Goal: Use online tool/utility: Utilize a website feature to perform a specific function

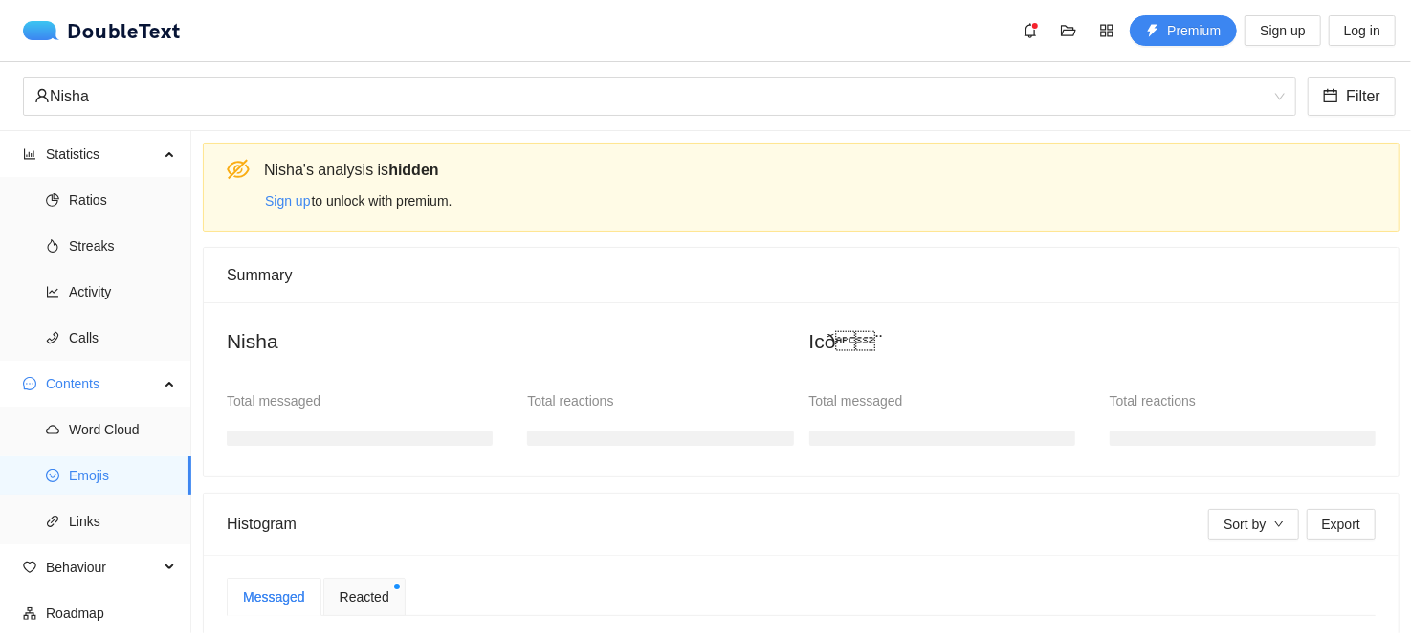
scroll to position [142, 0]
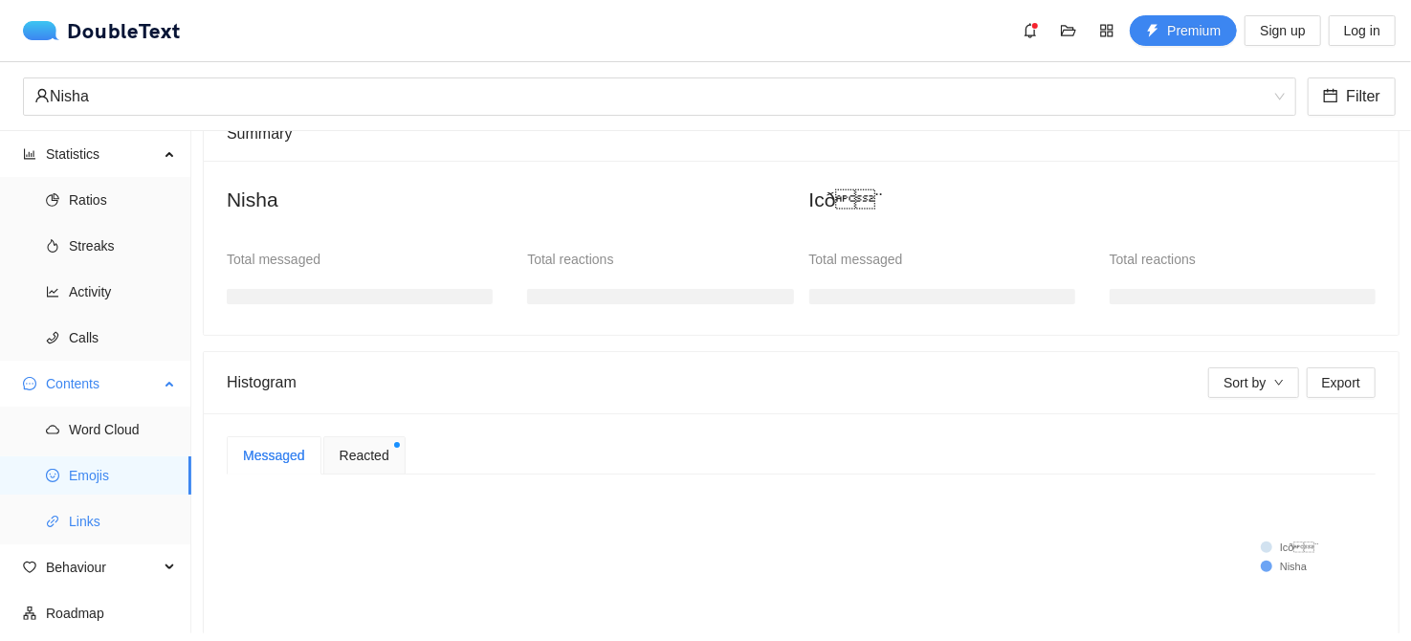
click at [141, 526] on span "Links" at bounding box center [122, 521] width 107 height 38
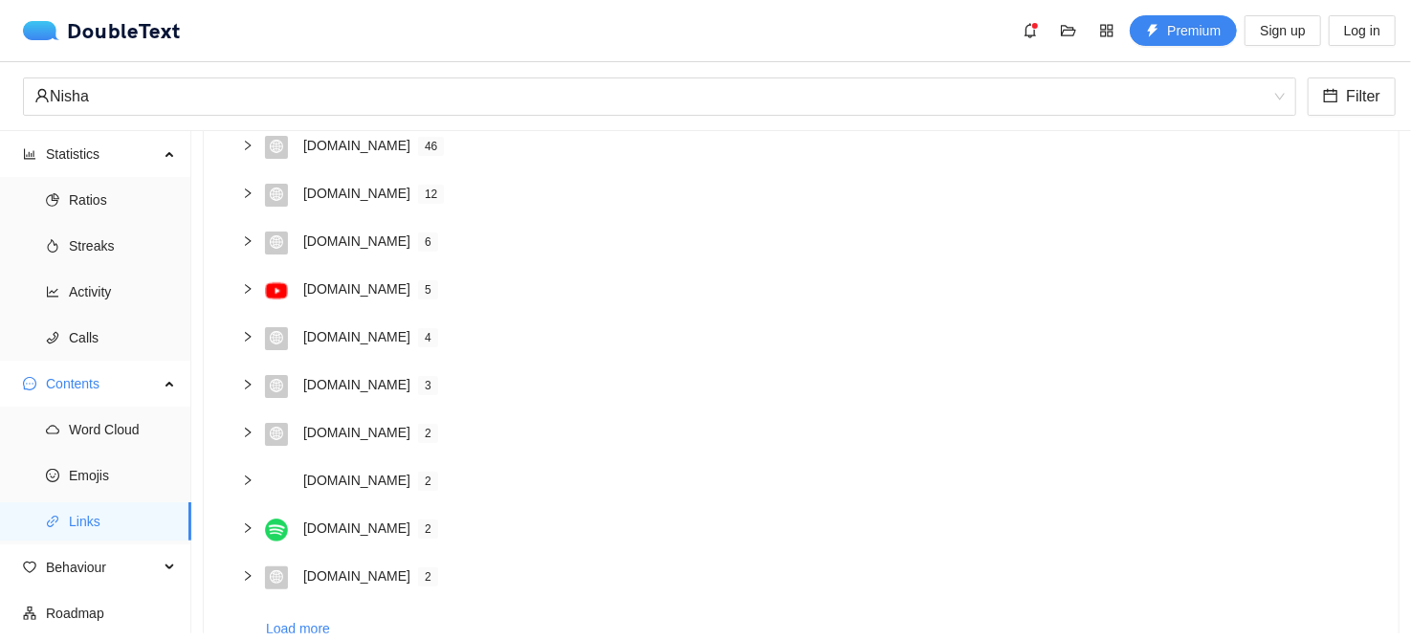
scroll to position [237, 0]
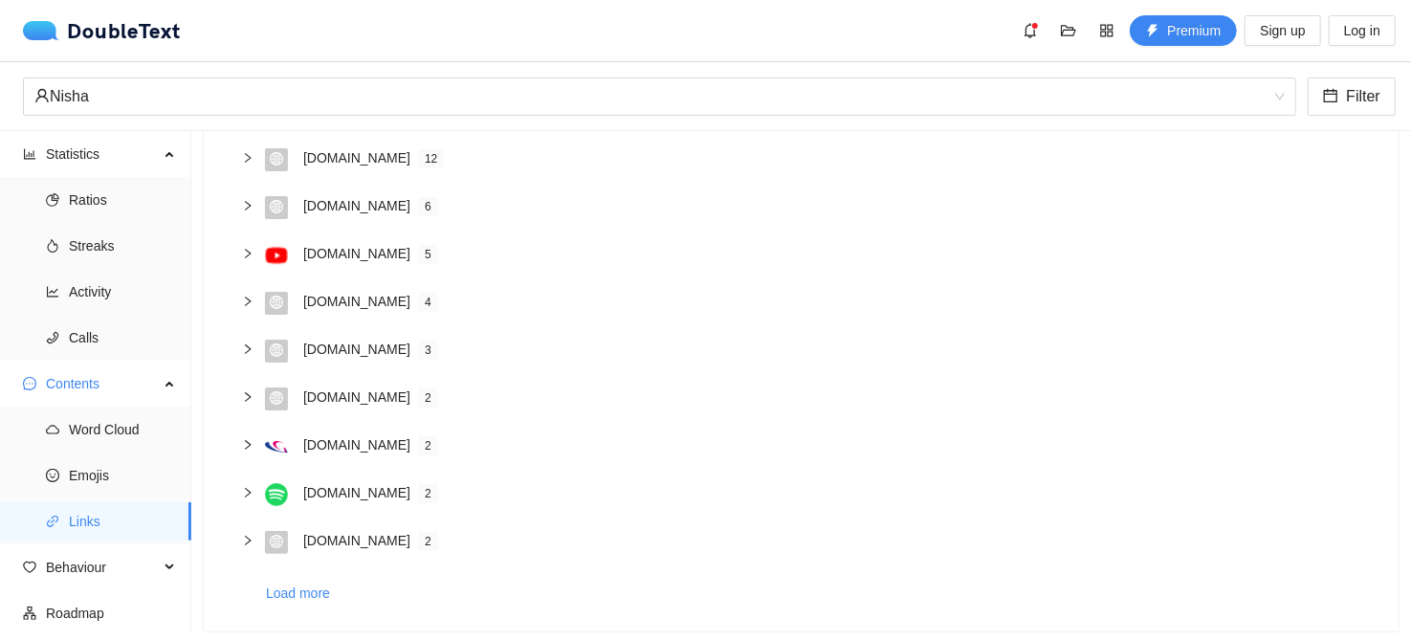
click at [297, 263] on div "[DOMAIN_NAME] 5" at bounding box center [812, 255] width 1095 height 25
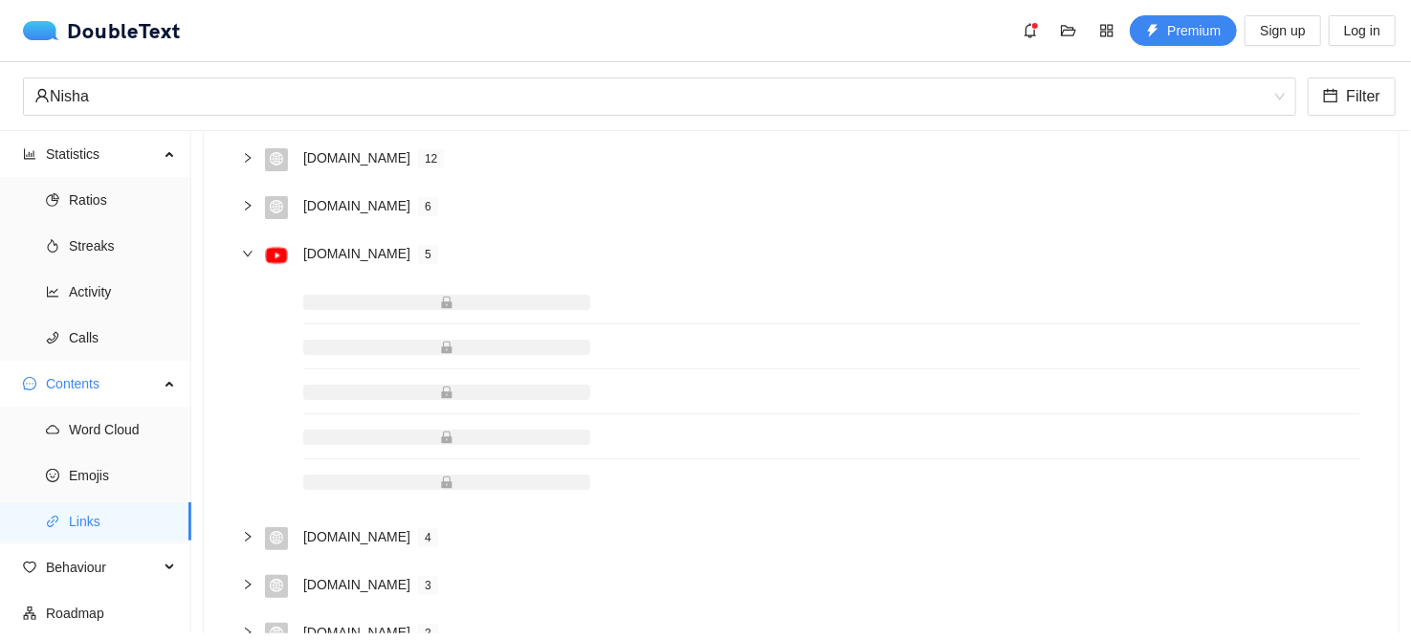
click at [411, 307] on span at bounding box center [446, 302] width 287 height 15
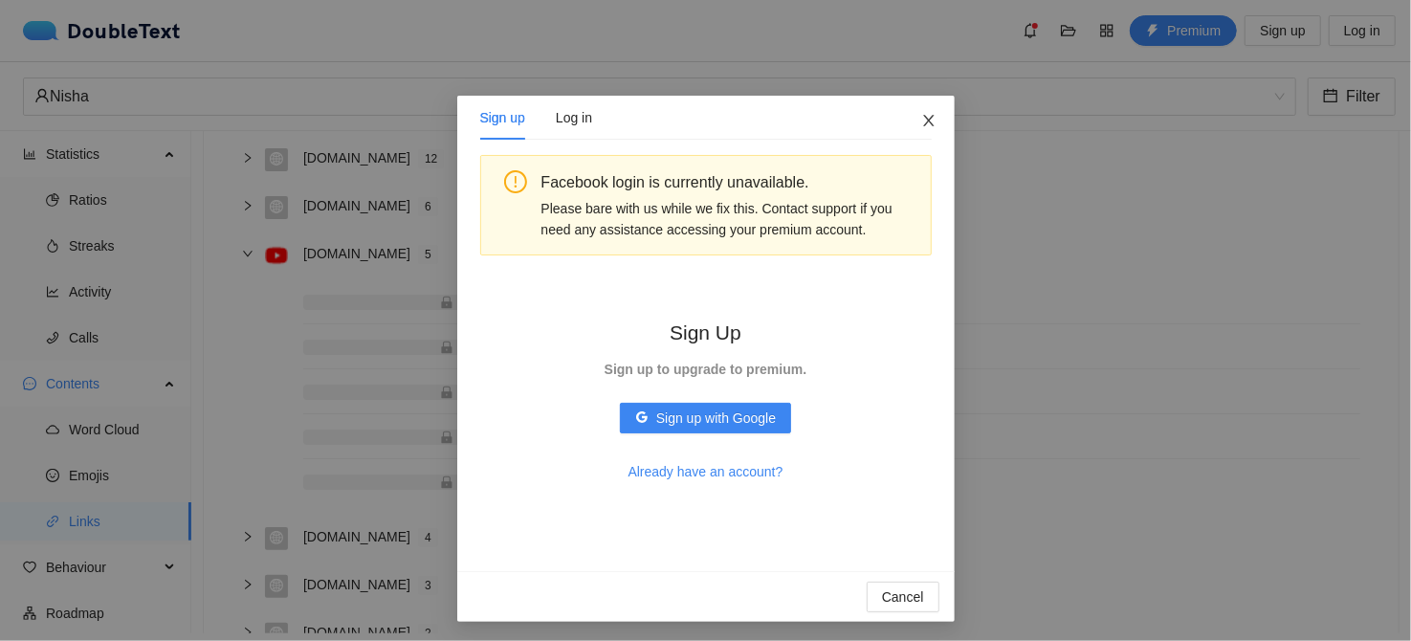
click at [915, 134] on span "Close" at bounding box center [929, 122] width 52 height 52
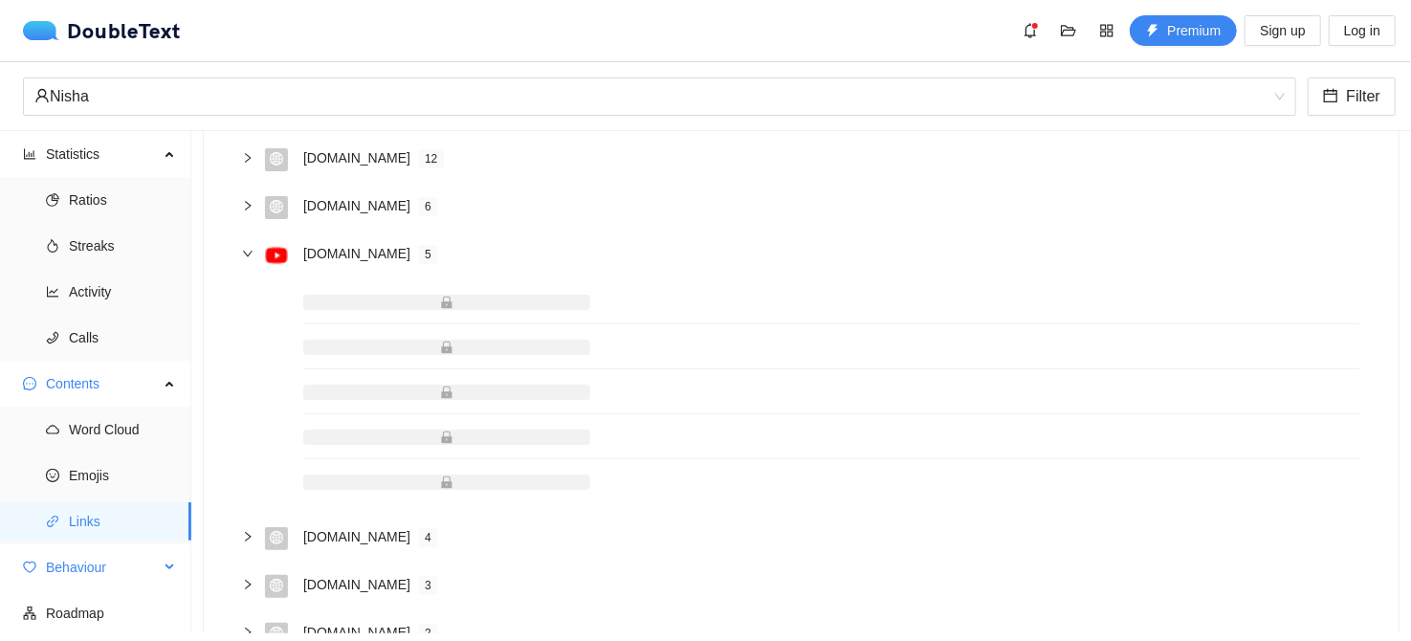
click at [110, 571] on span "Behaviour" at bounding box center [102, 567] width 113 height 38
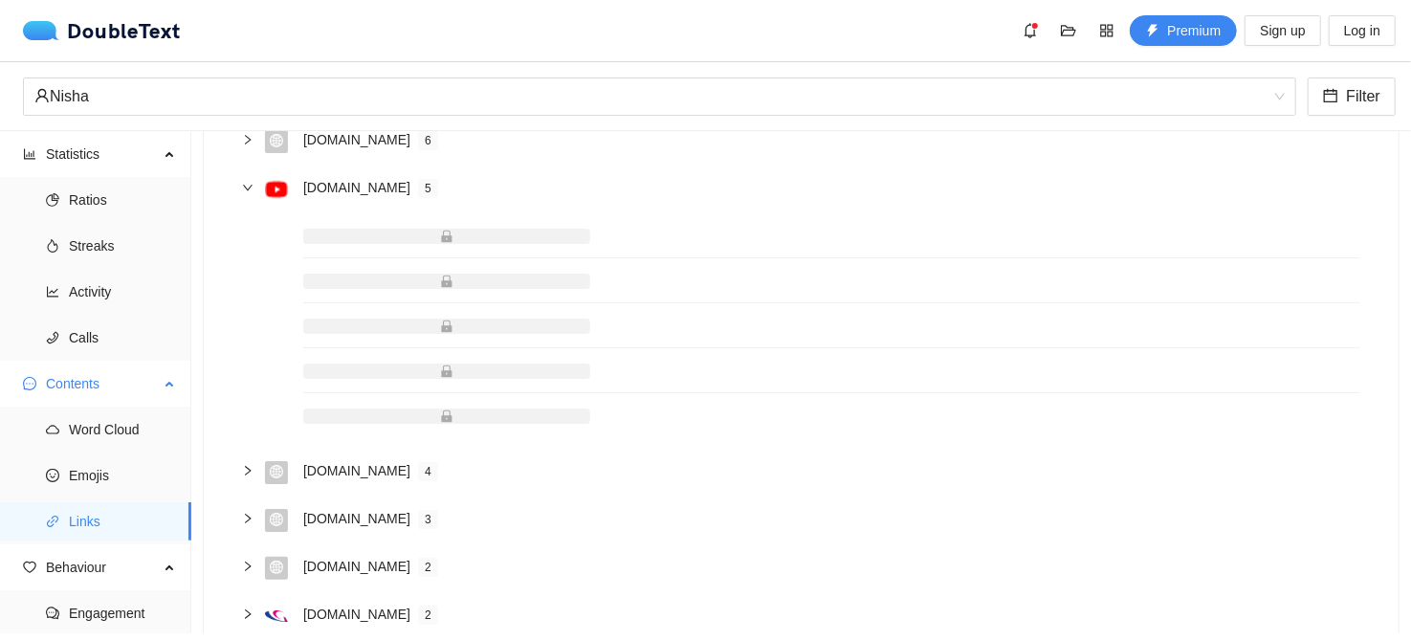
scroll to position [333, 0]
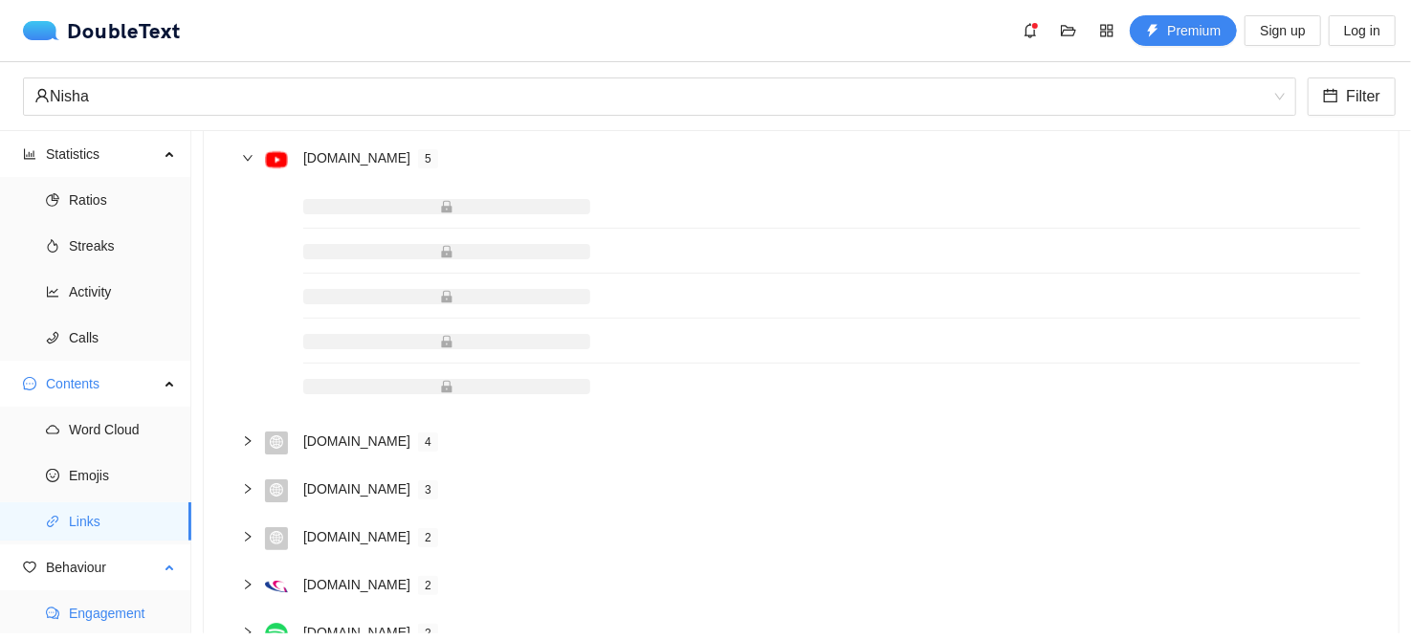
click at [76, 605] on span "Engagement" at bounding box center [122, 613] width 107 height 38
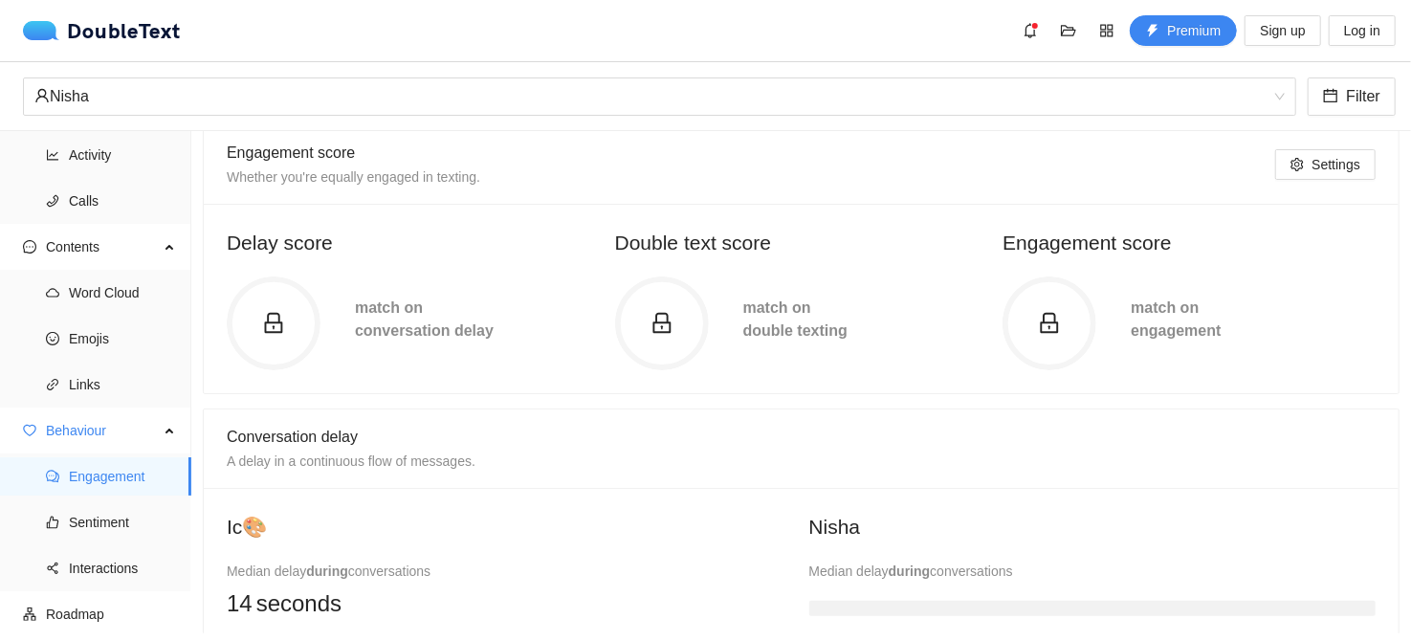
scroll to position [46, 0]
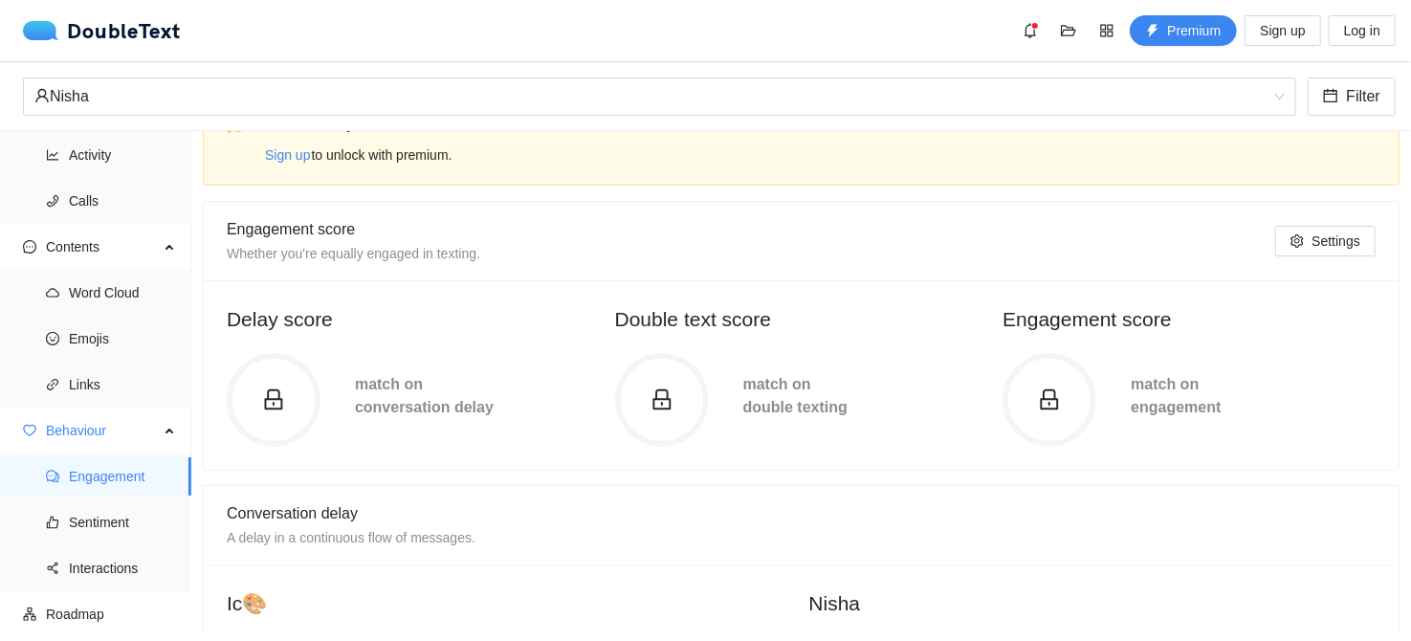
click at [274, 416] on circle at bounding box center [274, 400] width 88 height 88
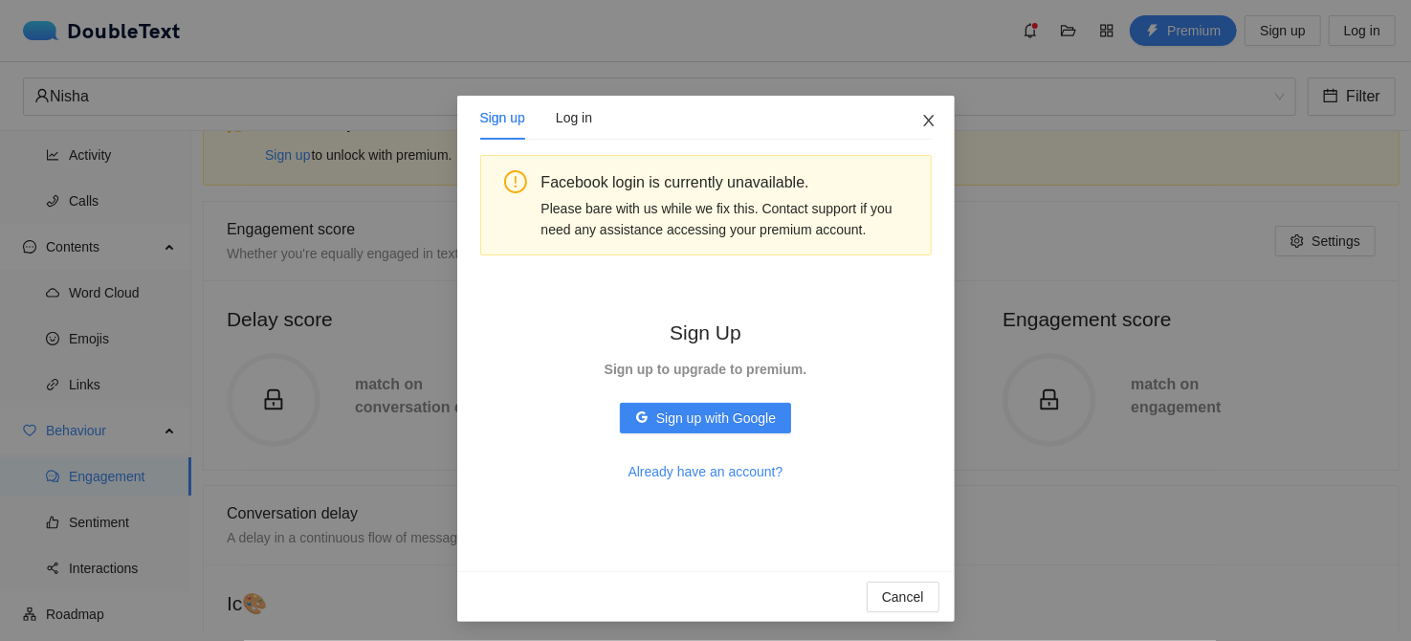
click at [932, 113] on span "Close" at bounding box center [929, 122] width 52 height 52
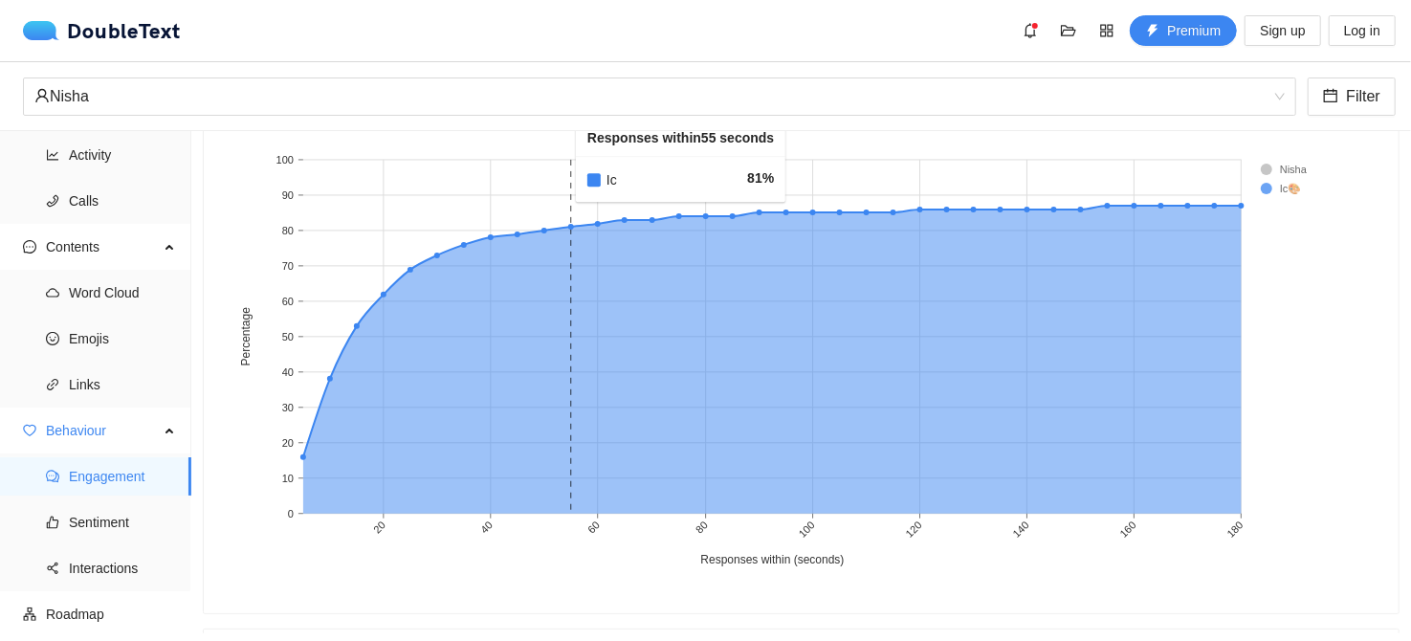
scroll to position [811, 0]
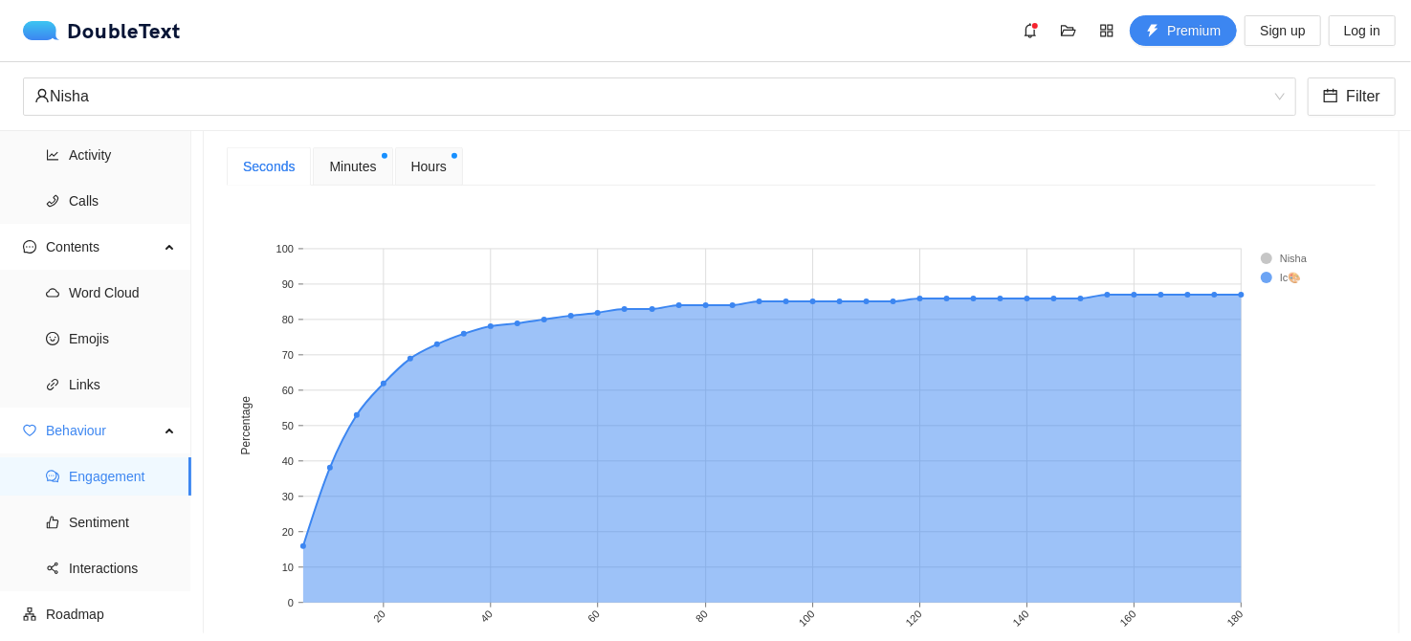
click at [352, 172] on span "Minutes" at bounding box center [352, 166] width 47 height 21
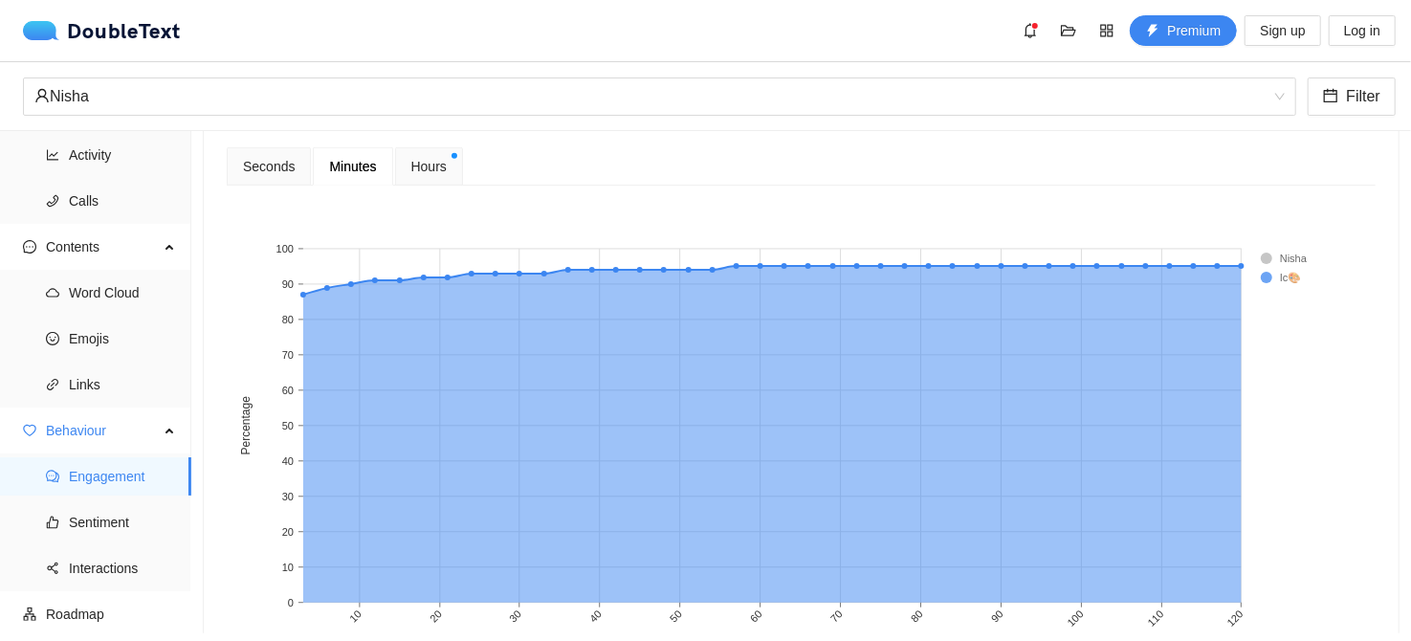
click at [1269, 258] on rect at bounding box center [1299, 258] width 77 height 19
click at [425, 174] on div "Hours" at bounding box center [429, 166] width 68 height 38
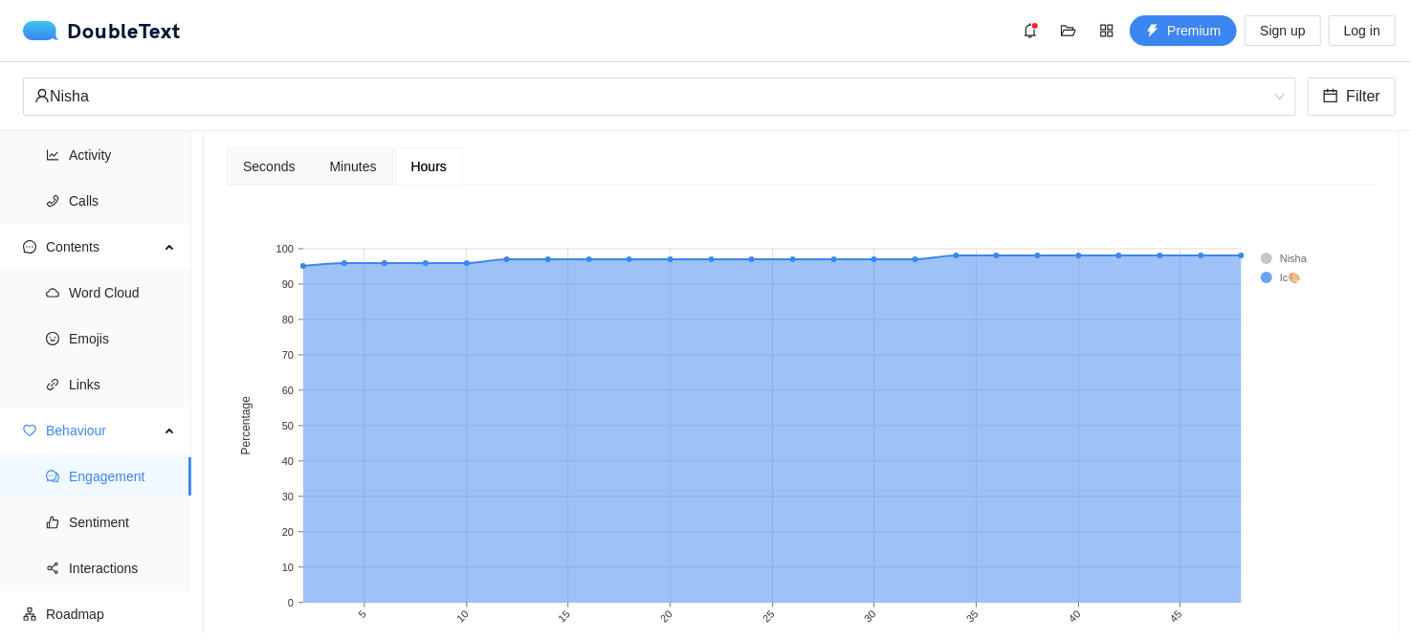
click at [1272, 260] on rect at bounding box center [1299, 258] width 77 height 19
click at [1262, 255] on rect at bounding box center [1299, 258] width 77 height 19
click at [1272, 272] on rect at bounding box center [1299, 277] width 77 height 19
click at [1267, 276] on rect at bounding box center [1299, 277] width 77 height 19
click at [1267, 261] on rect at bounding box center [1299, 258] width 77 height 19
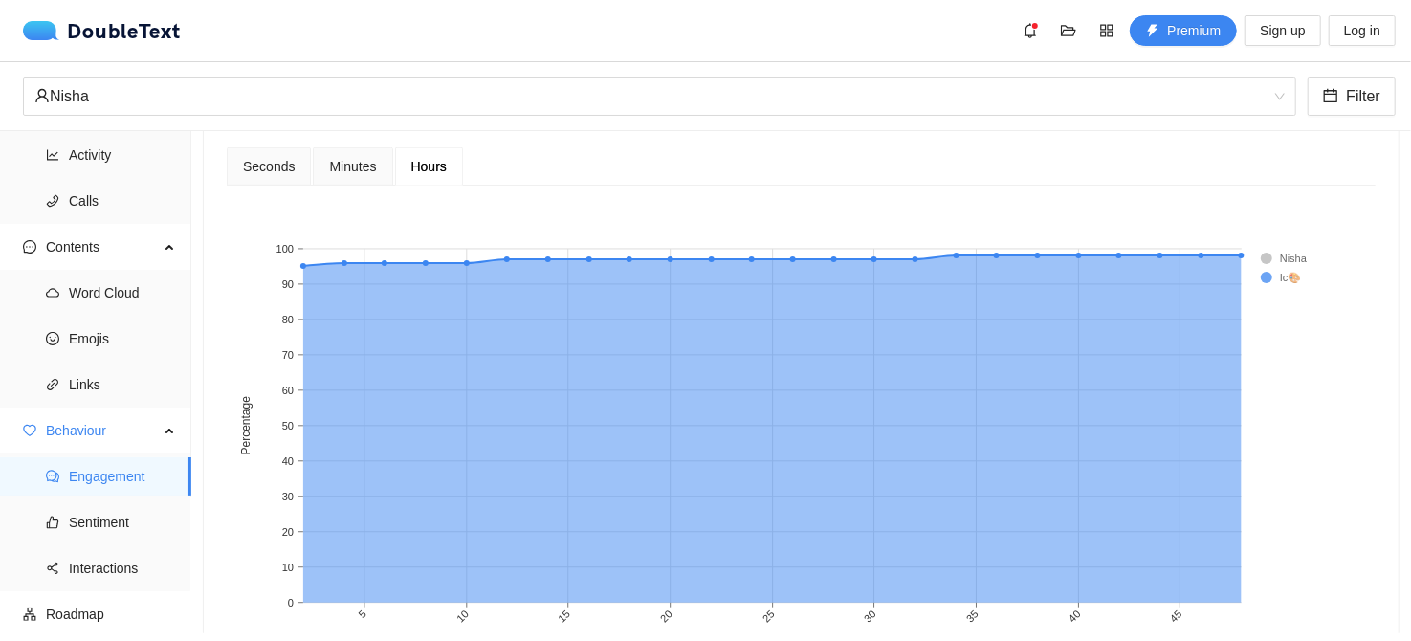
drag, startPoint x: 1265, startPoint y: 277, endPoint x: 735, endPoint y: 266, distance: 530.0
click at [1263, 277] on rect at bounding box center [1299, 277] width 77 height 19
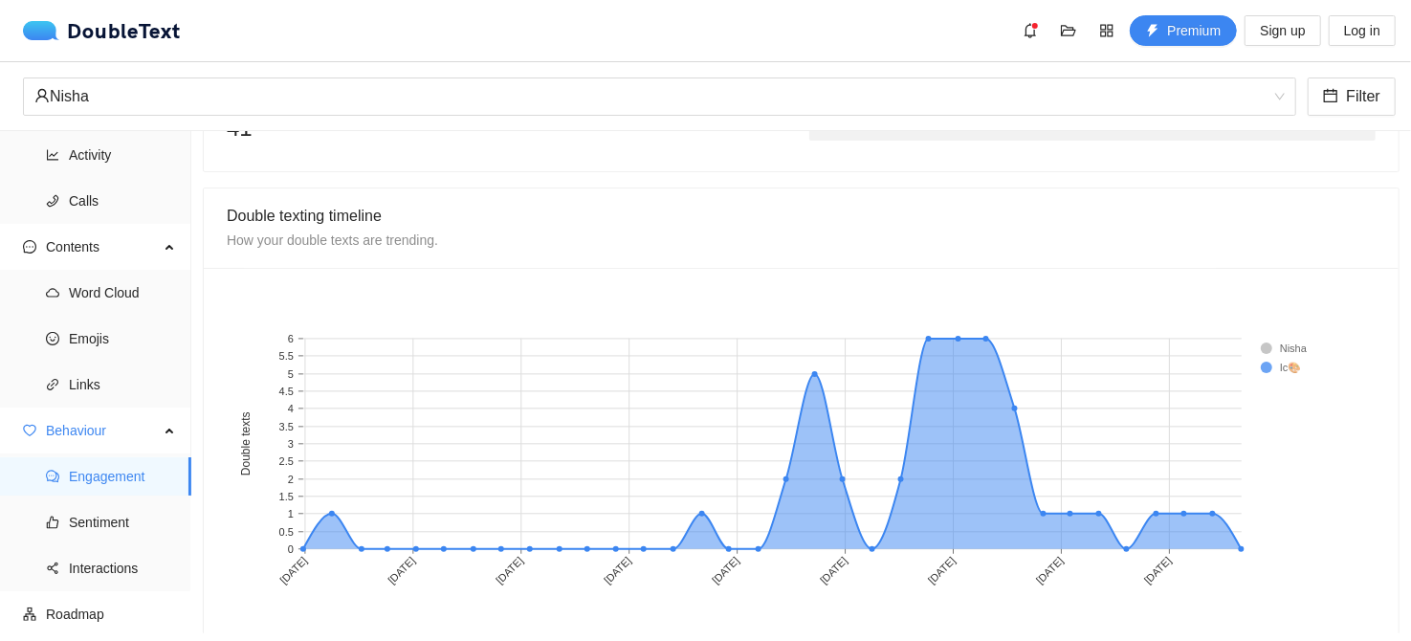
scroll to position [1626, 0]
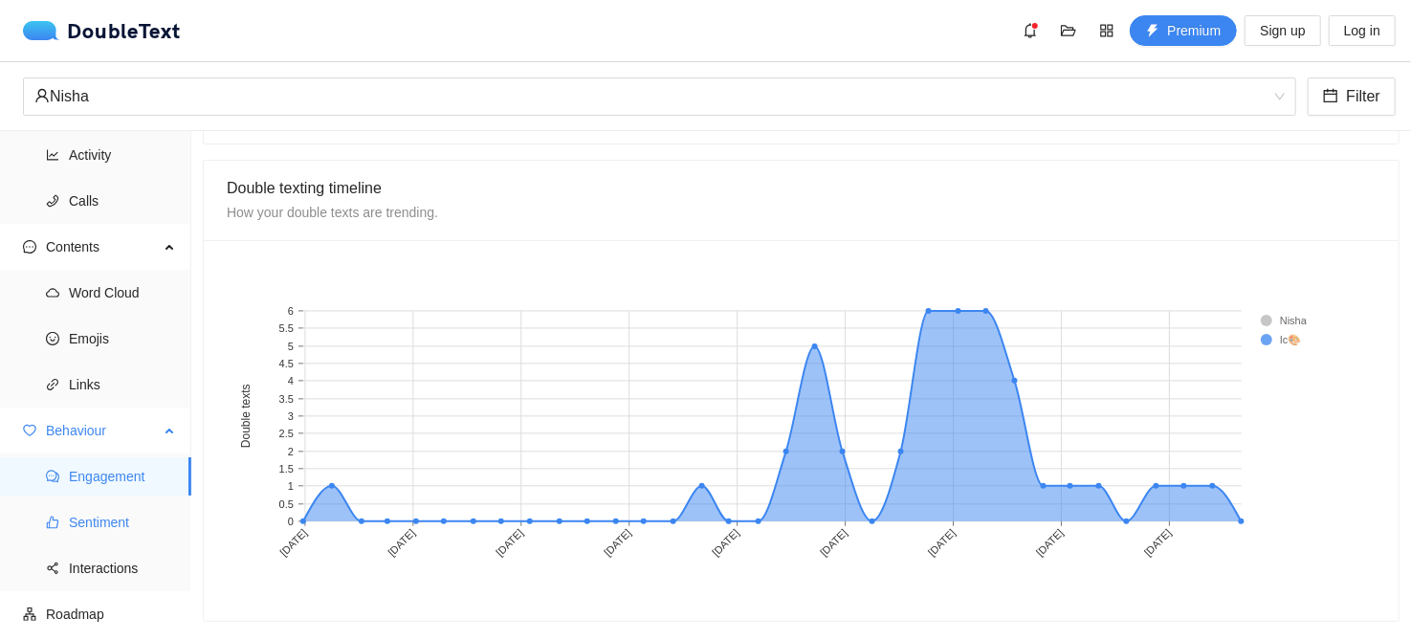
click at [158, 528] on span "Sentiment" at bounding box center [122, 522] width 107 height 38
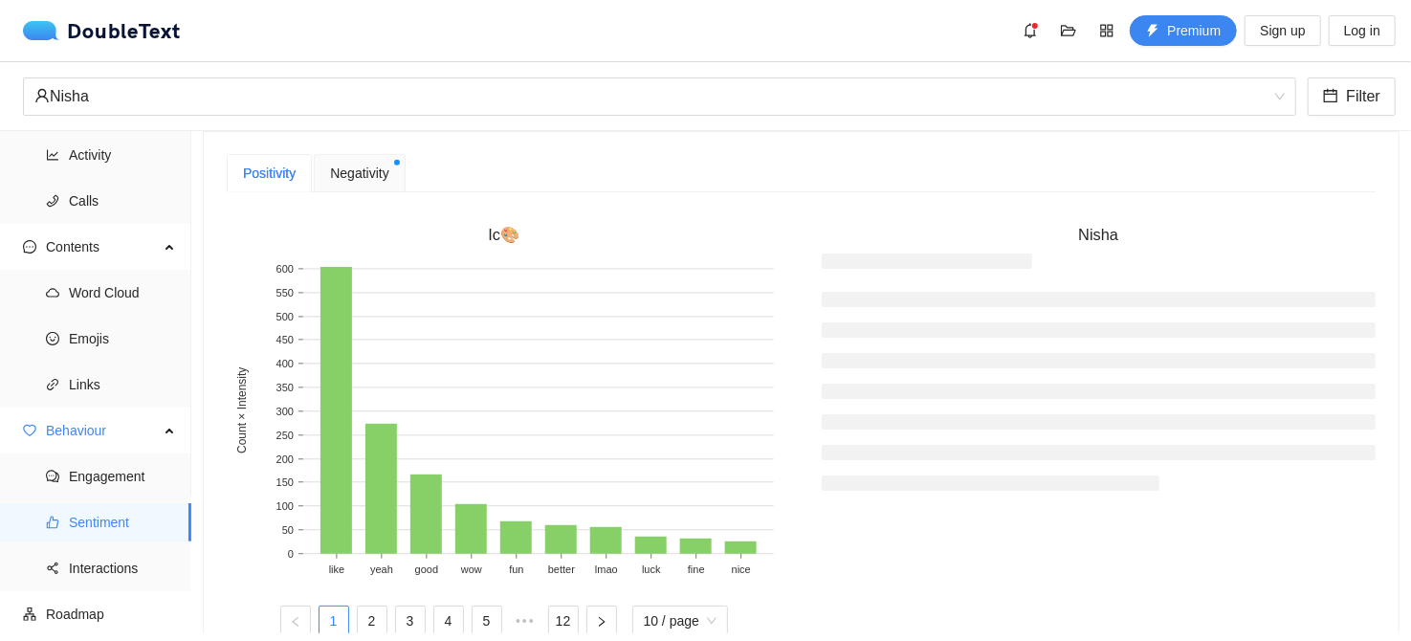
scroll to position [321, 0]
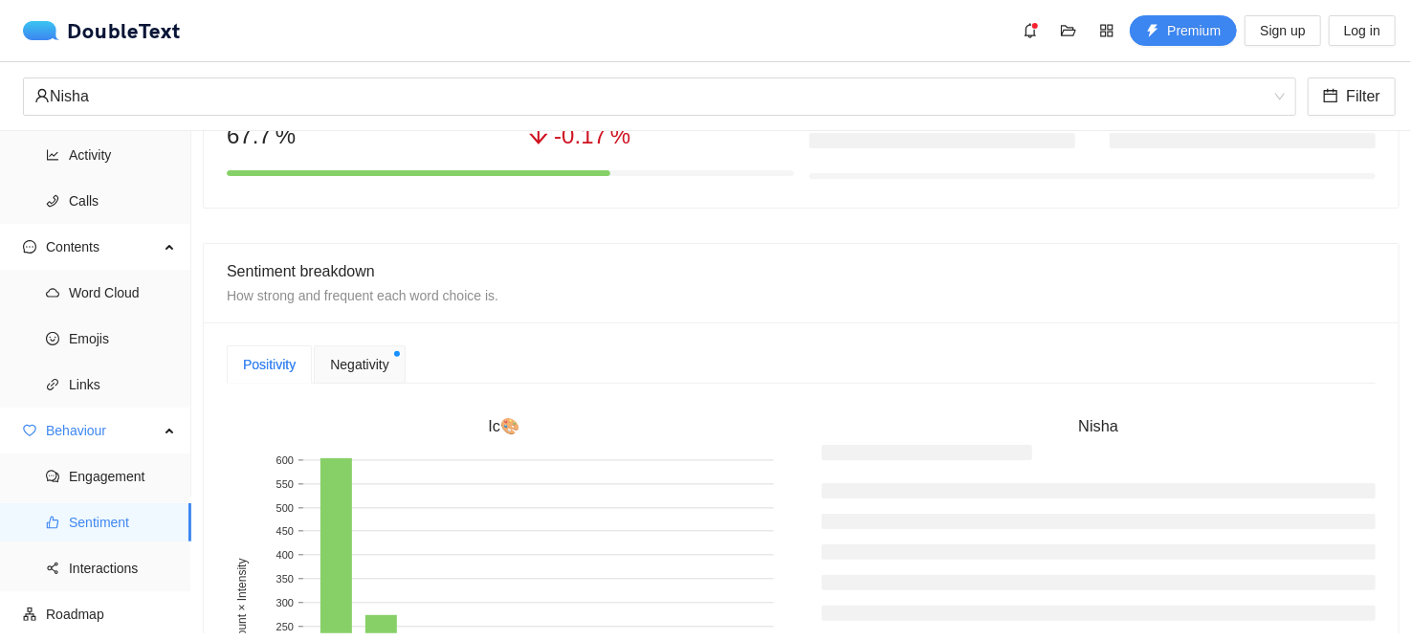
click at [345, 357] on span "Negativity" at bounding box center [359, 364] width 58 height 21
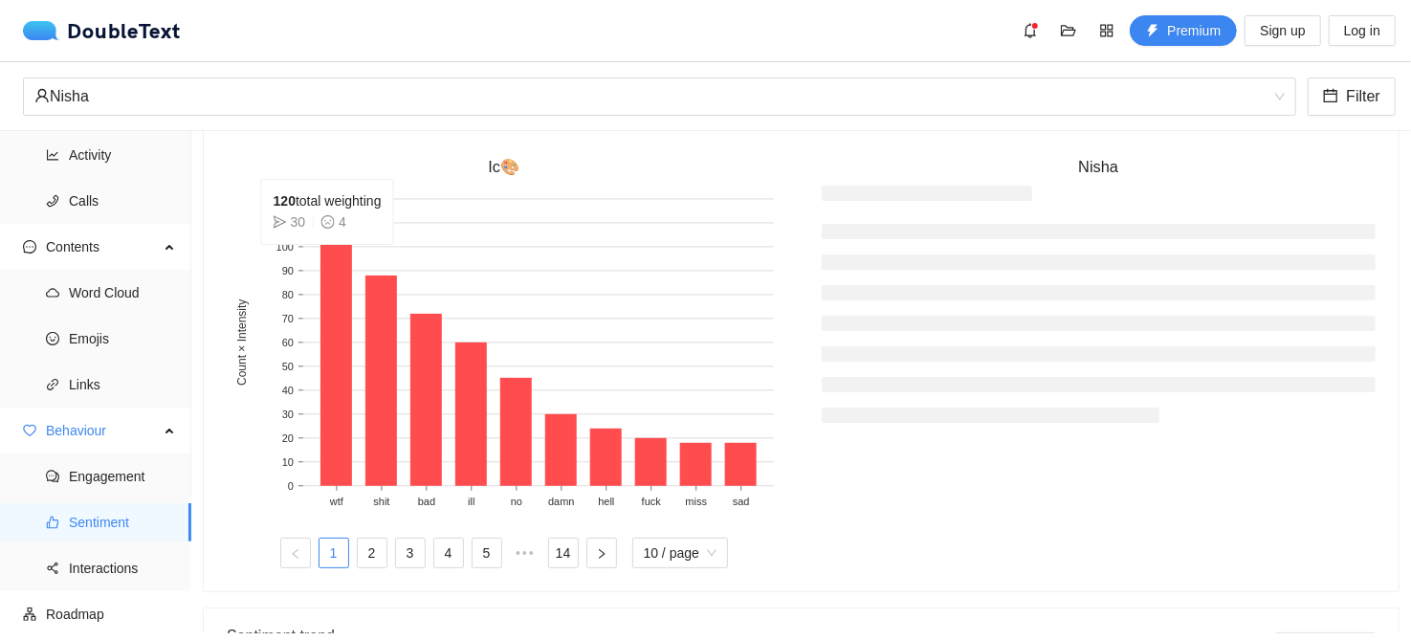
scroll to position [608, 0]
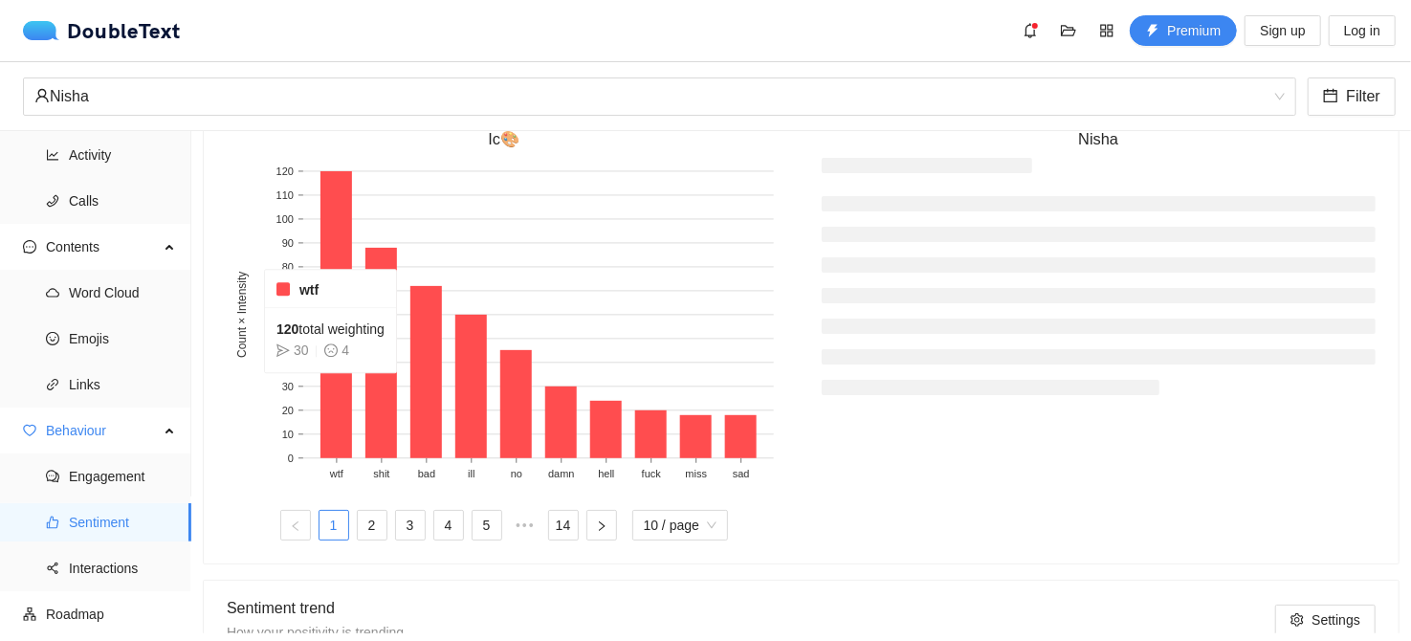
click at [335, 405] on rect at bounding box center [336, 314] width 32 height 287
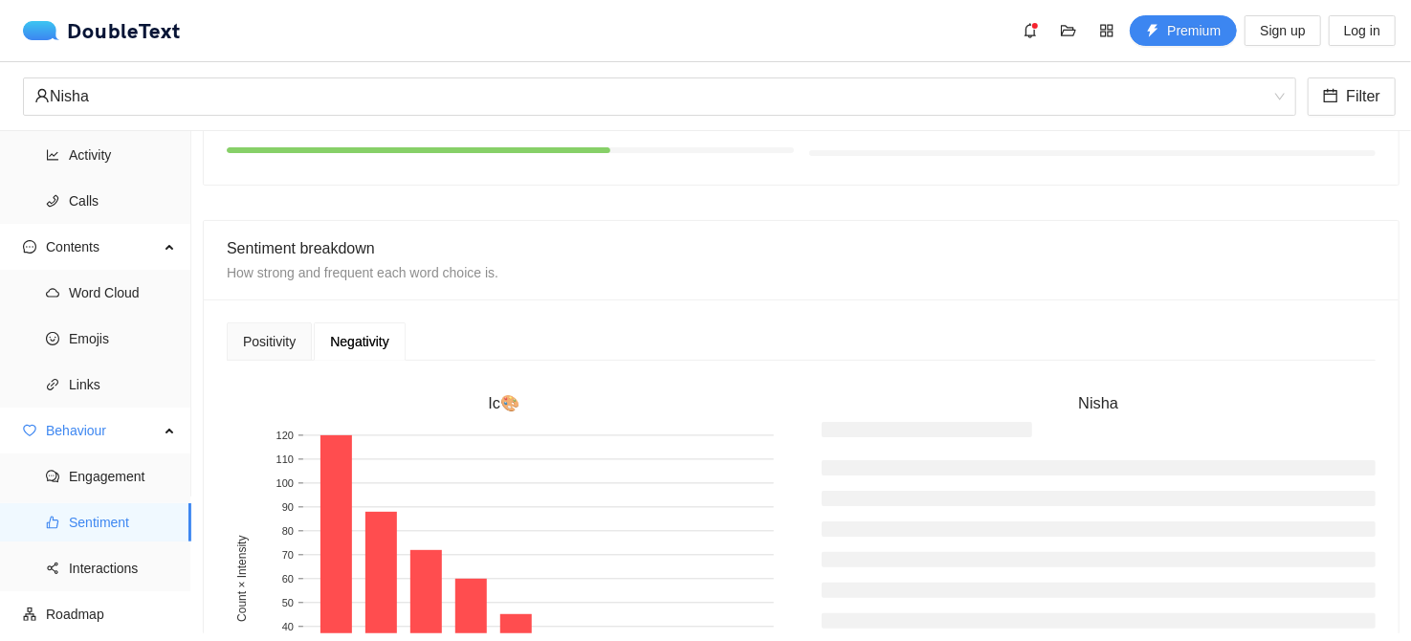
scroll to position [321, 0]
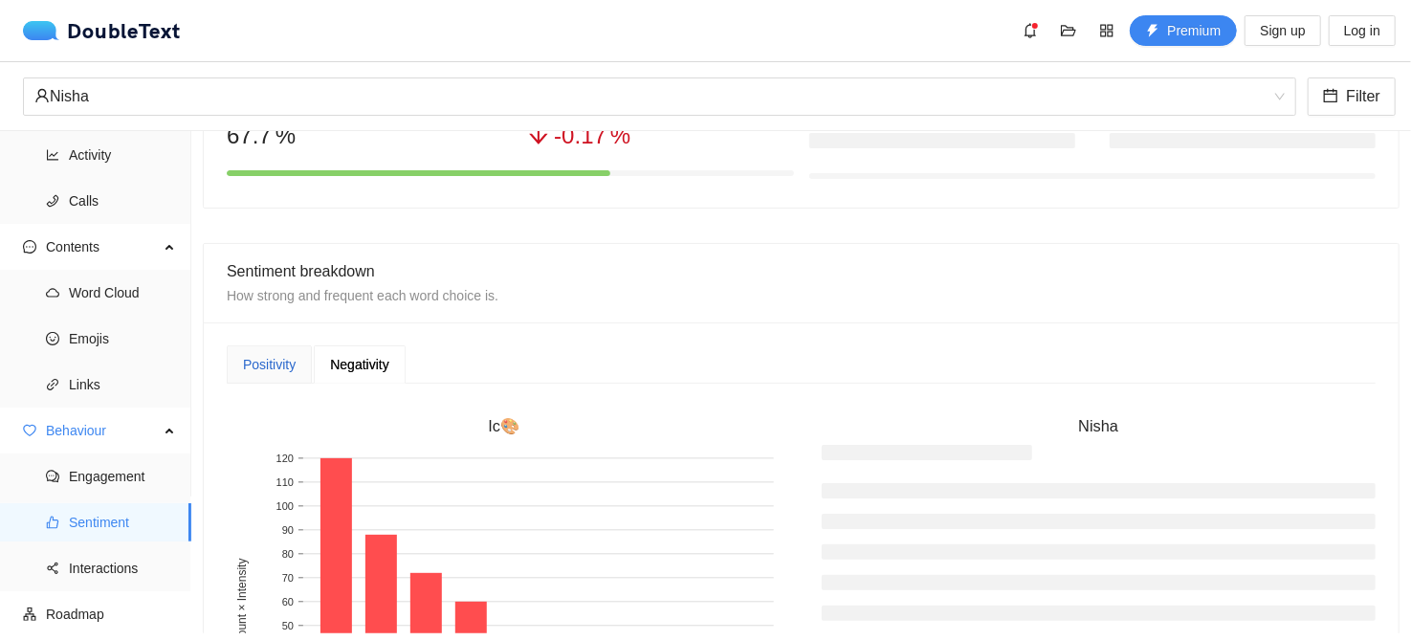
click at [293, 362] on div "Positivity" at bounding box center [269, 364] width 53 height 21
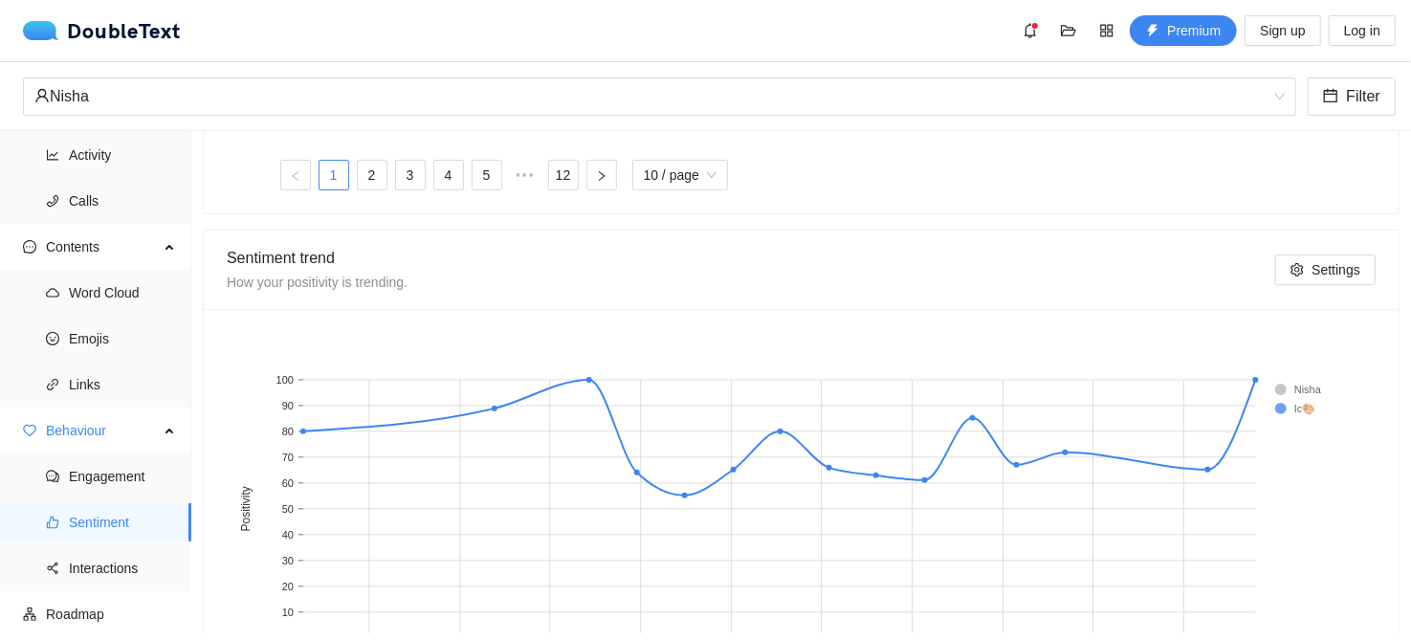
scroll to position [991, 0]
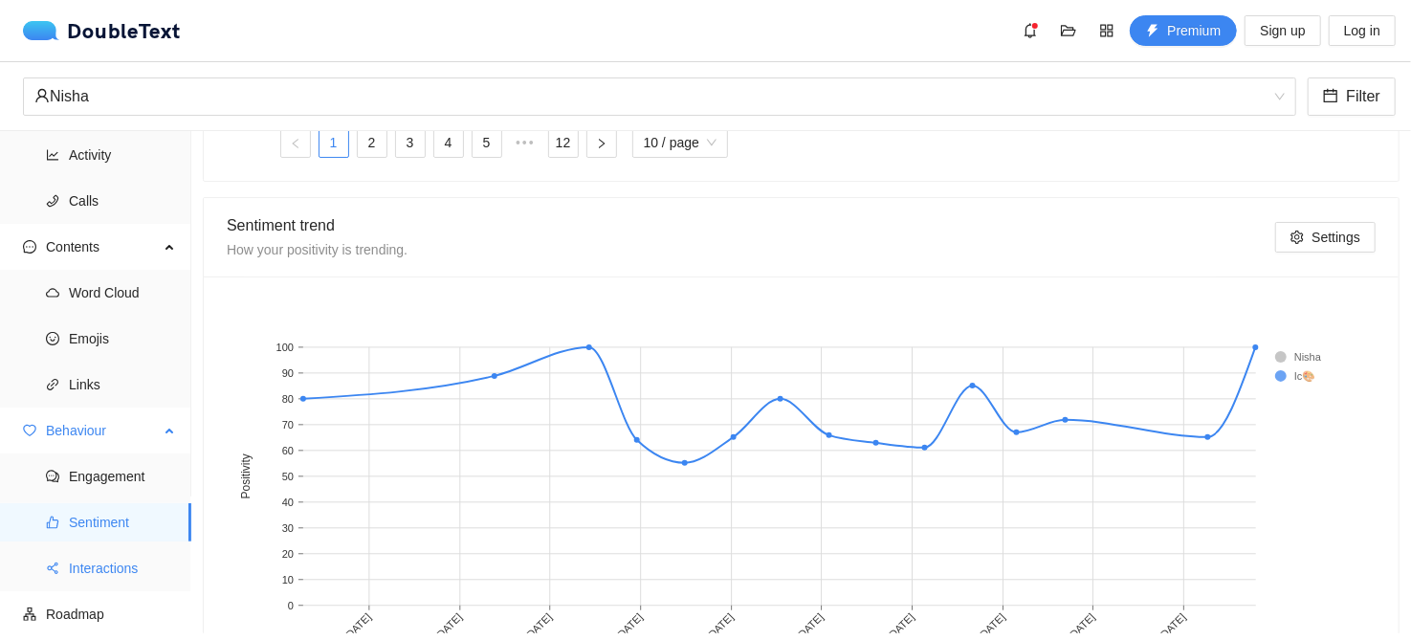
click at [128, 563] on span "Interactions" at bounding box center [122, 568] width 107 height 38
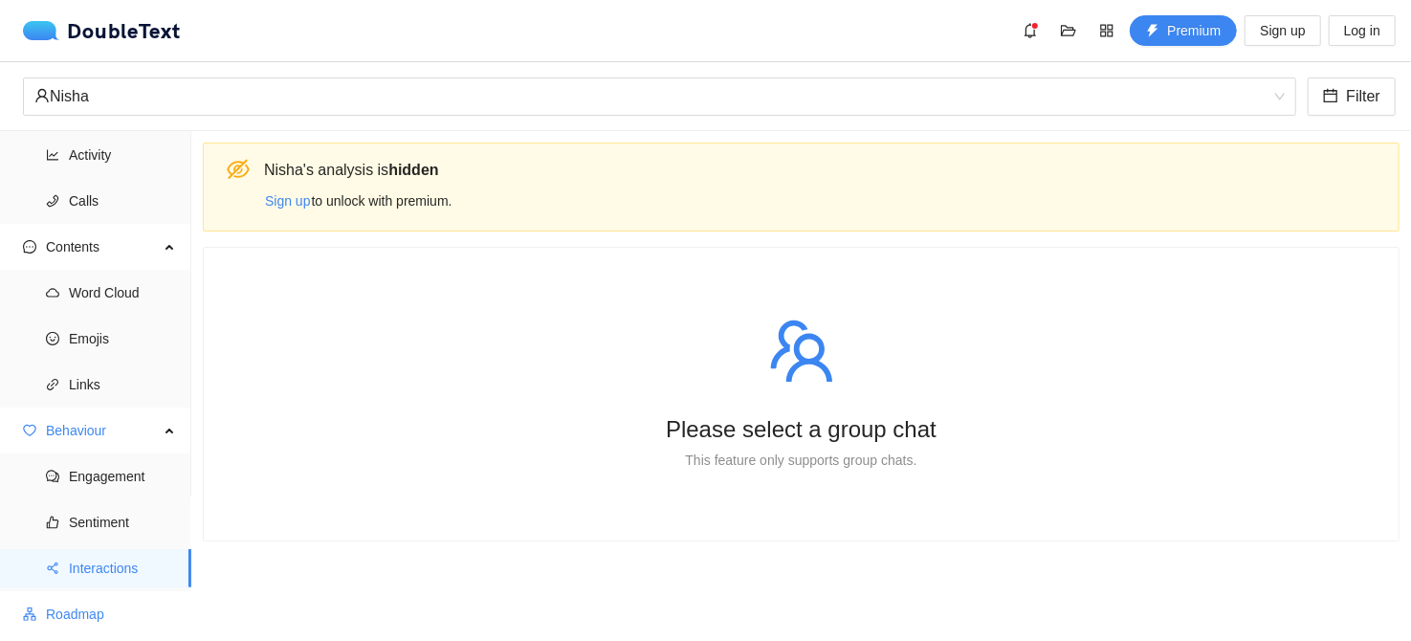
click at [82, 605] on span "Roadmap" at bounding box center [111, 614] width 130 height 38
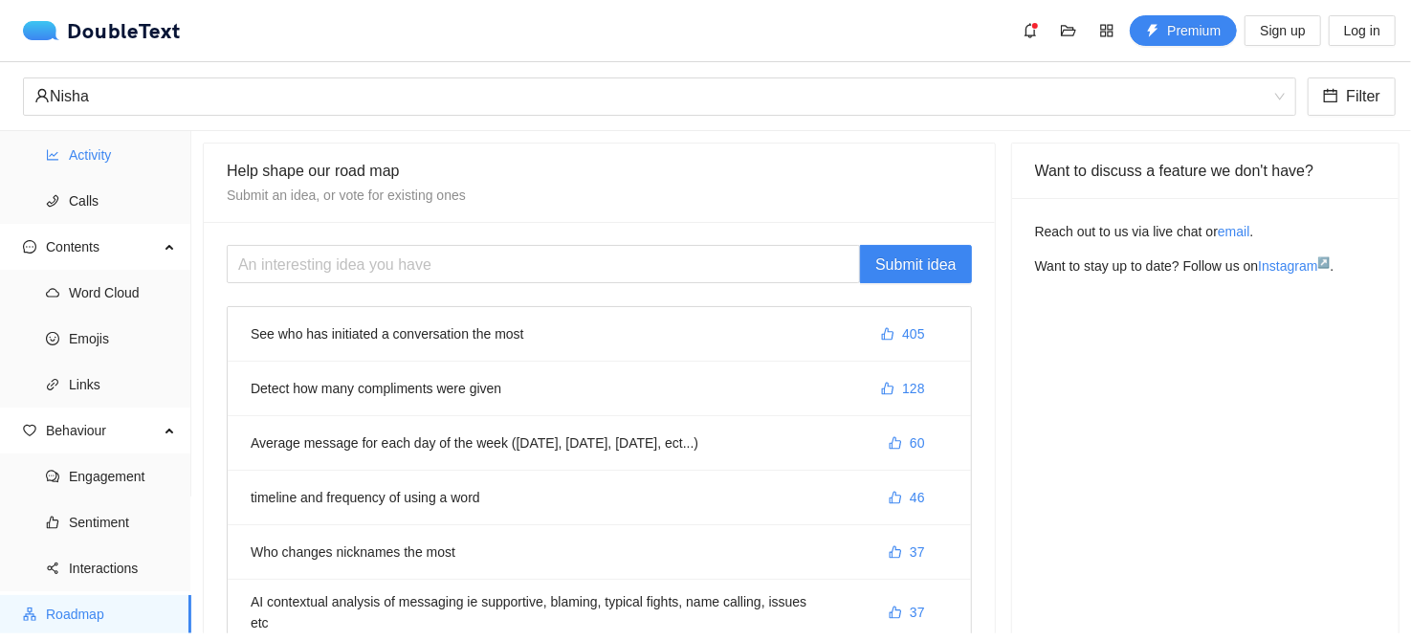
click at [106, 162] on span "Activity" at bounding box center [122, 155] width 107 height 38
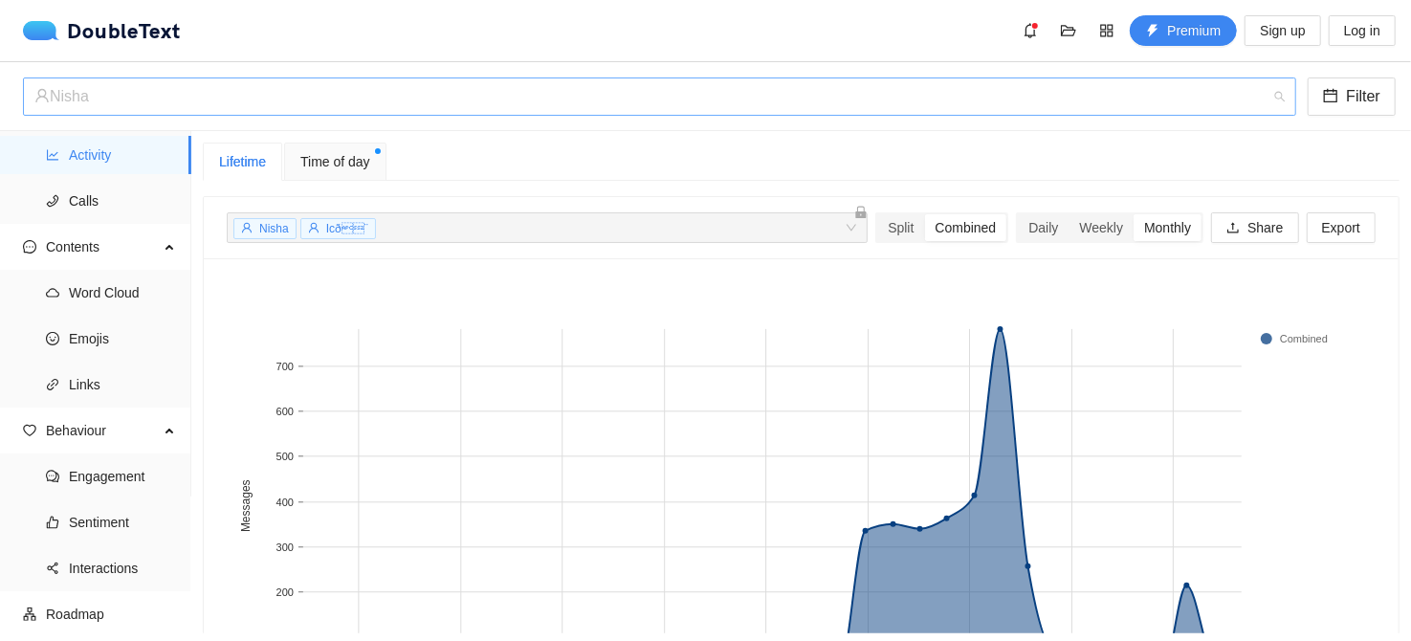
click at [1250, 103] on div "Nisha" at bounding box center [650, 96] width 1233 height 36
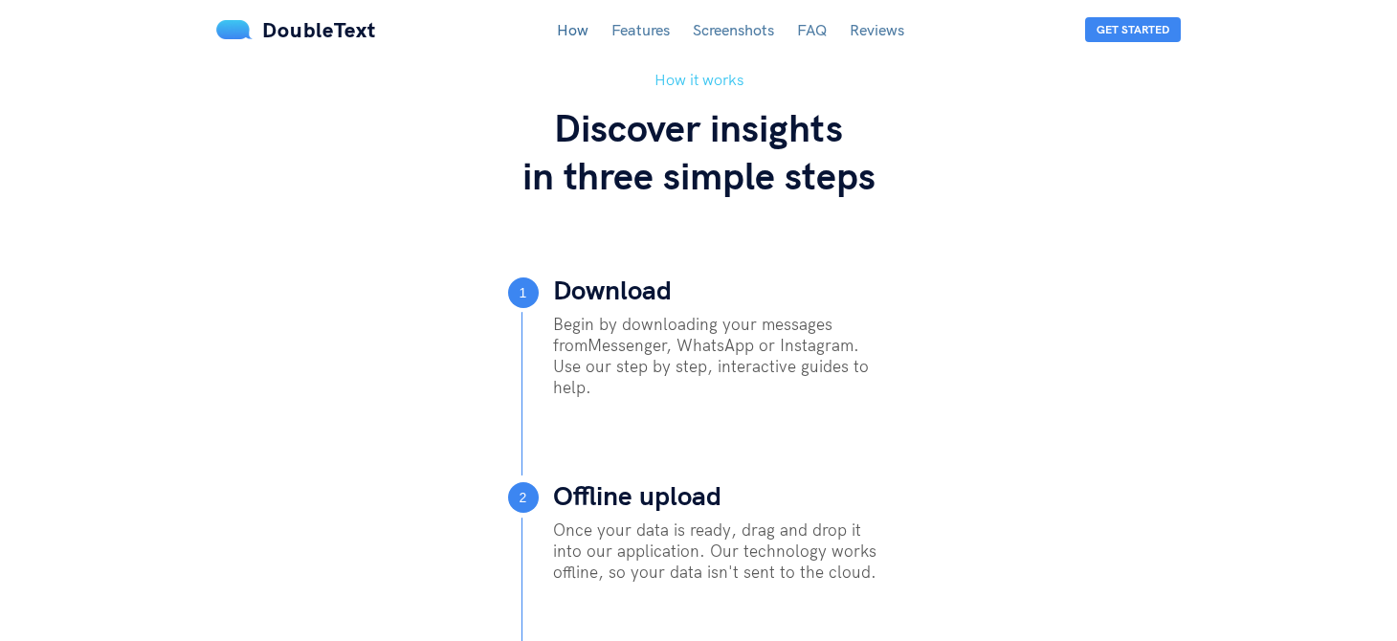
scroll to position [190, 0]
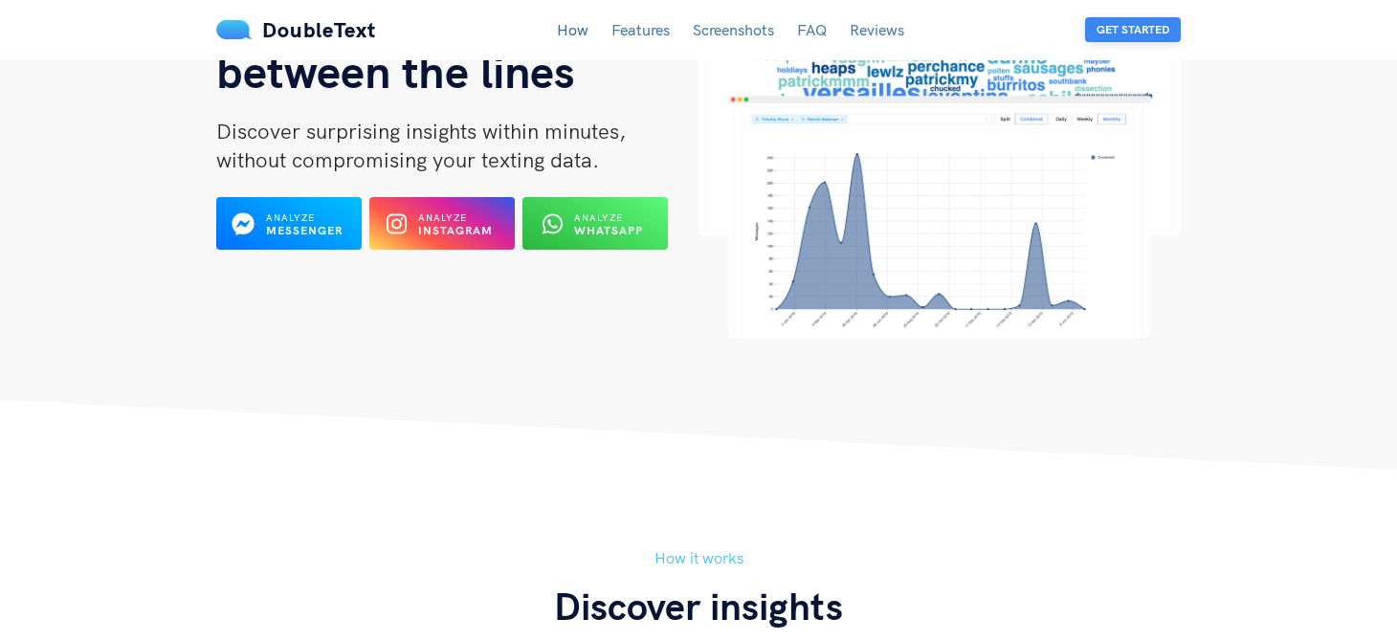
click at [1117, 30] on button "Get Started" at bounding box center [1133, 29] width 96 height 25
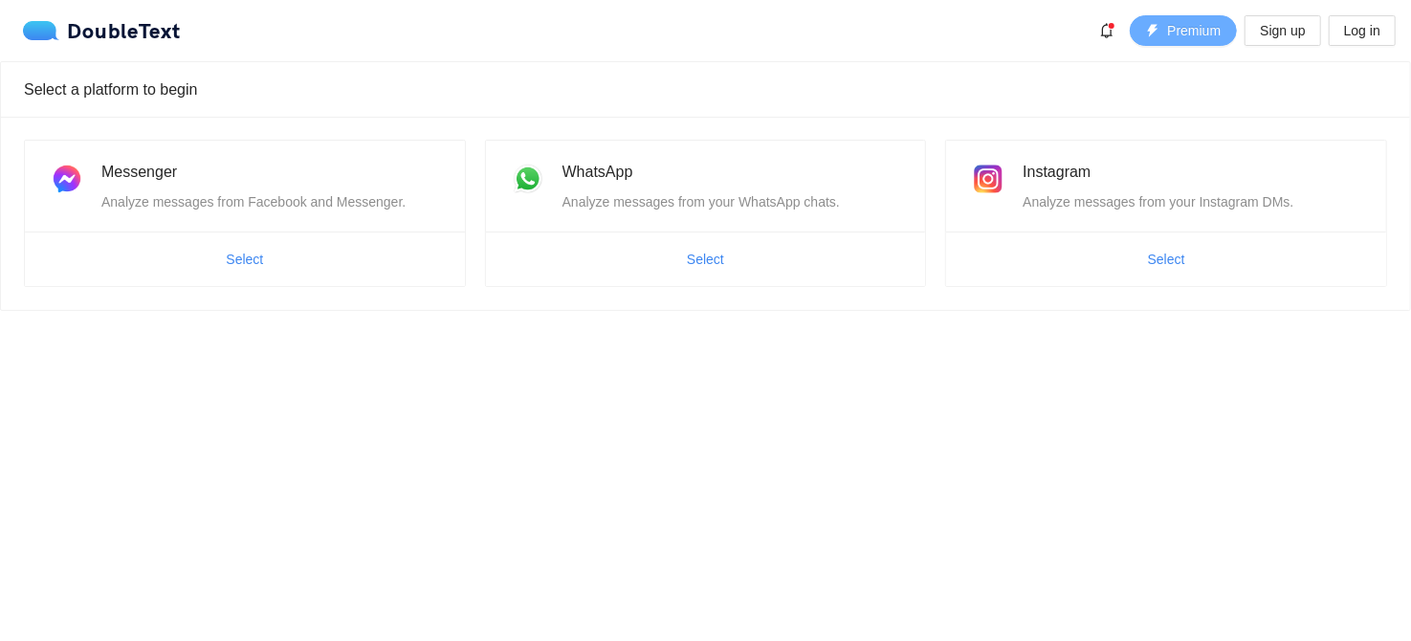
click at [1161, 37] on button "Premium" at bounding box center [1183, 30] width 107 height 31
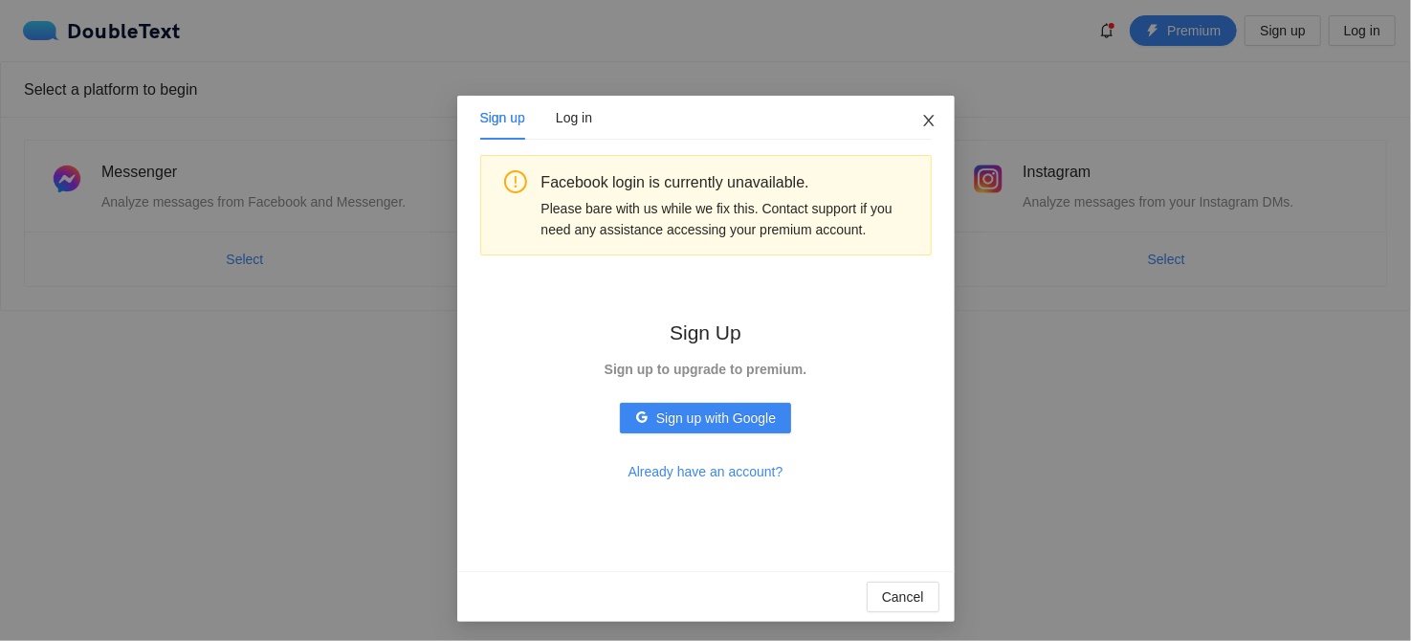
click at [923, 117] on icon "close" at bounding box center [928, 120] width 11 height 11
